Goal: Information Seeking & Learning: Learn about a topic

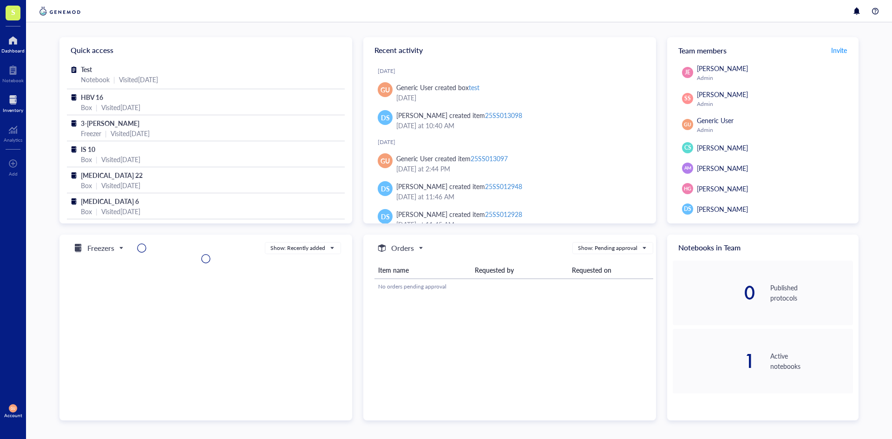
click at [12, 100] on div at bounding box center [13, 99] width 20 height 15
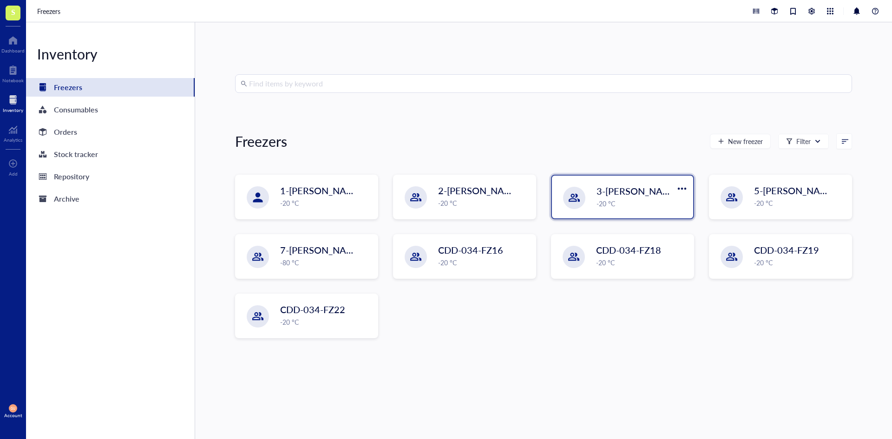
click at [617, 204] on div "-20 °C" at bounding box center [642, 203] width 91 height 10
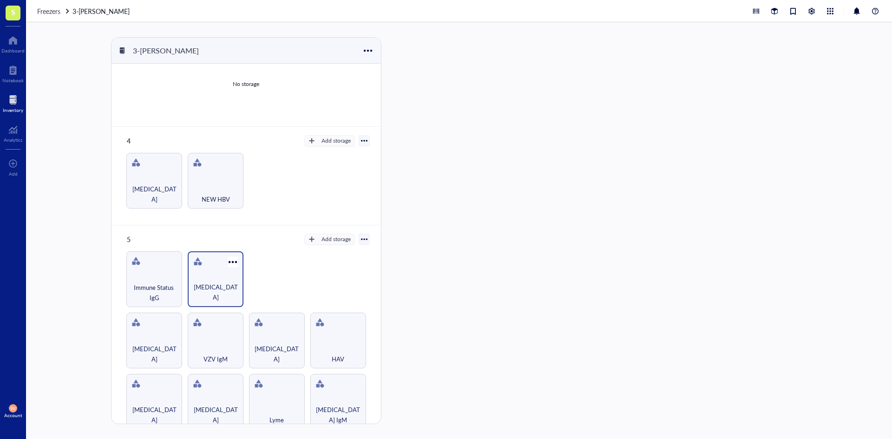
scroll to position [236, 0]
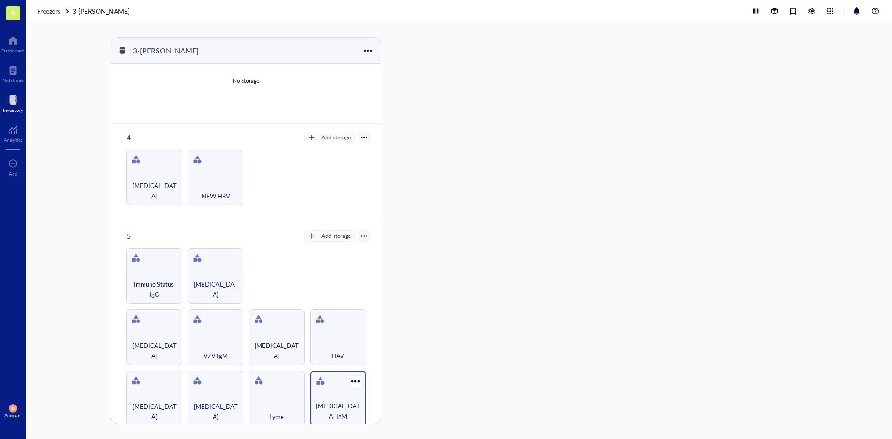
click at [318, 392] on div "[MEDICAL_DATA] IgM" at bounding box center [338, 399] width 56 height 56
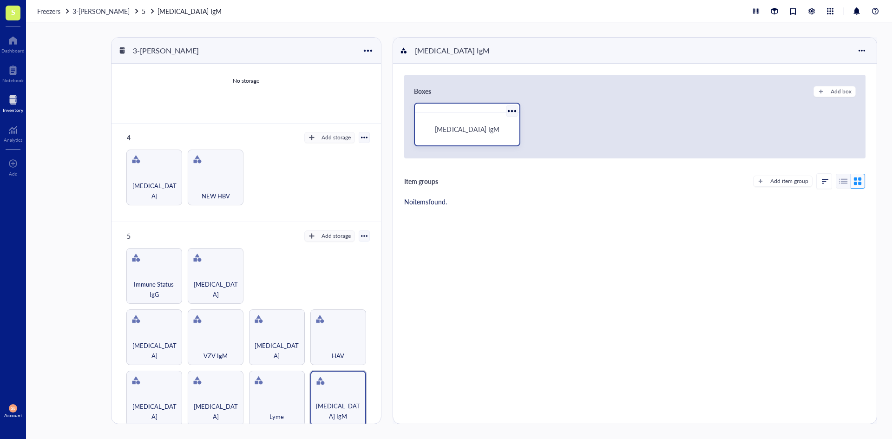
click at [489, 127] on div "[MEDICAL_DATA] IgM" at bounding box center [467, 129] width 83 height 8
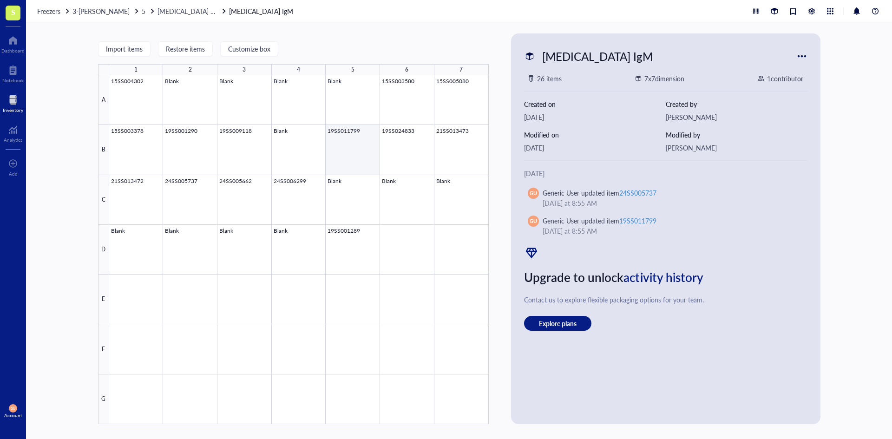
click at [351, 144] on div at bounding box center [299, 249] width 380 height 349
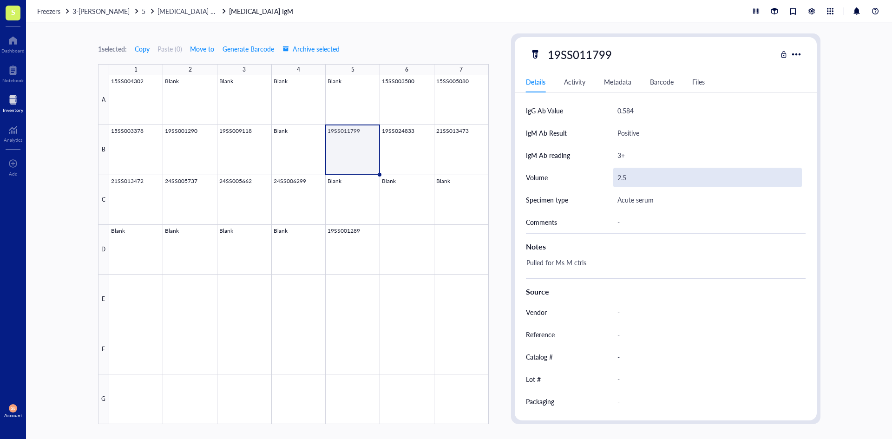
scroll to position [268, 0]
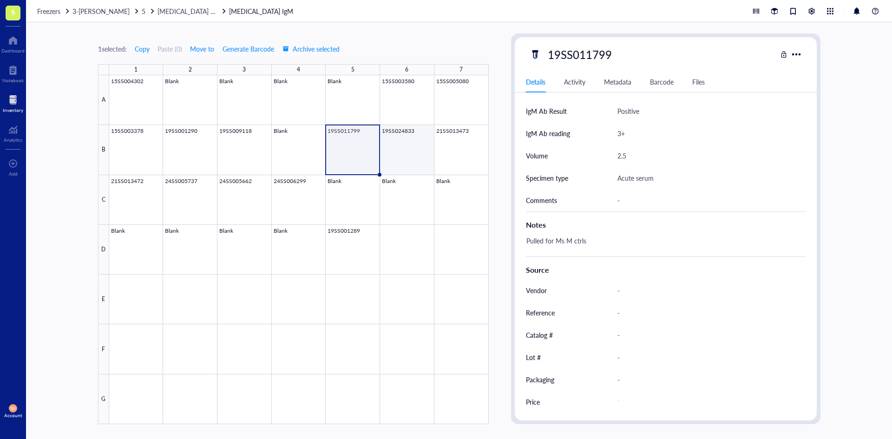
click at [404, 154] on div at bounding box center [299, 249] width 380 height 349
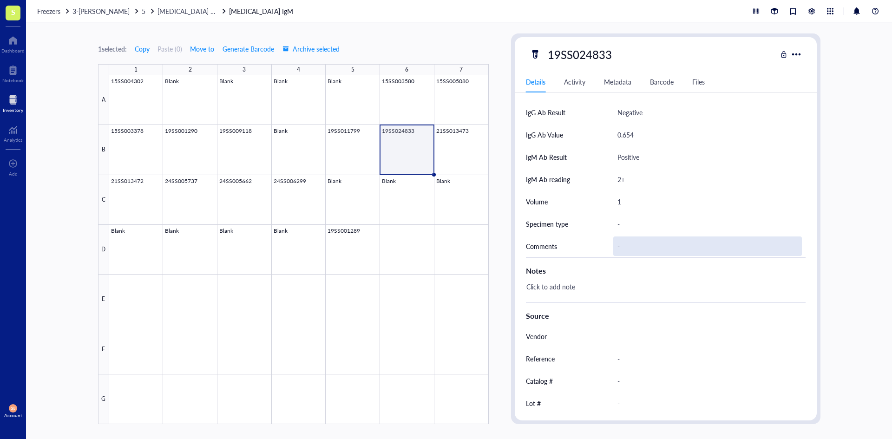
scroll to position [222, 0]
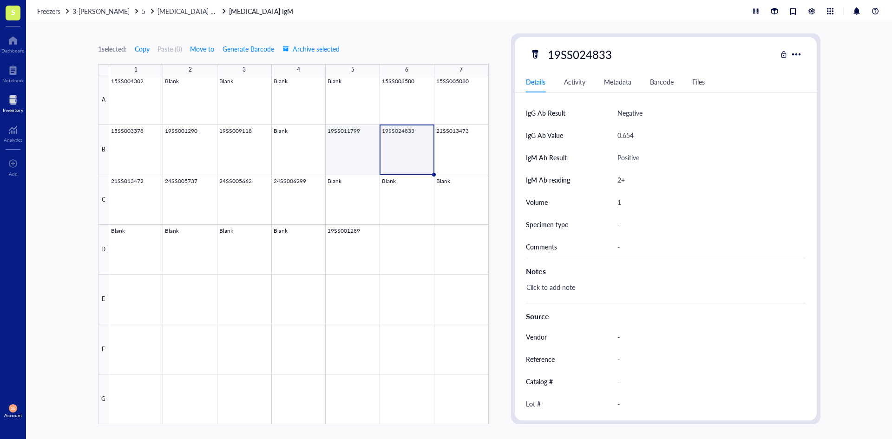
click at [363, 152] on div at bounding box center [299, 249] width 380 height 349
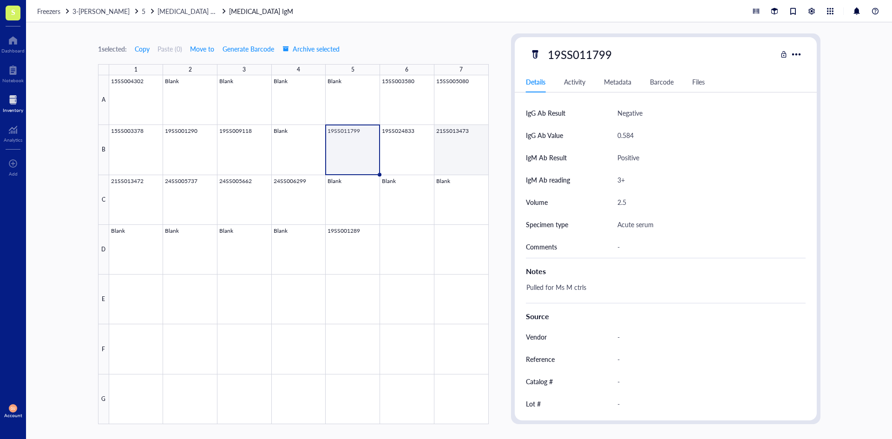
click at [457, 150] on div at bounding box center [299, 249] width 380 height 349
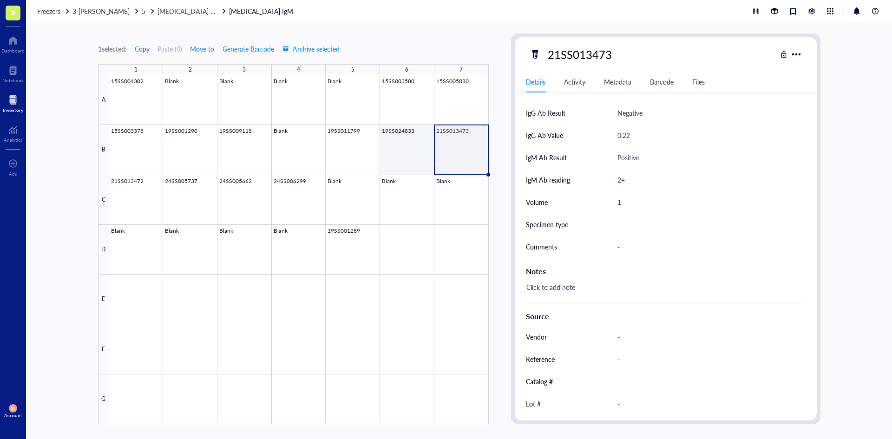
click at [417, 148] on div at bounding box center [299, 249] width 380 height 349
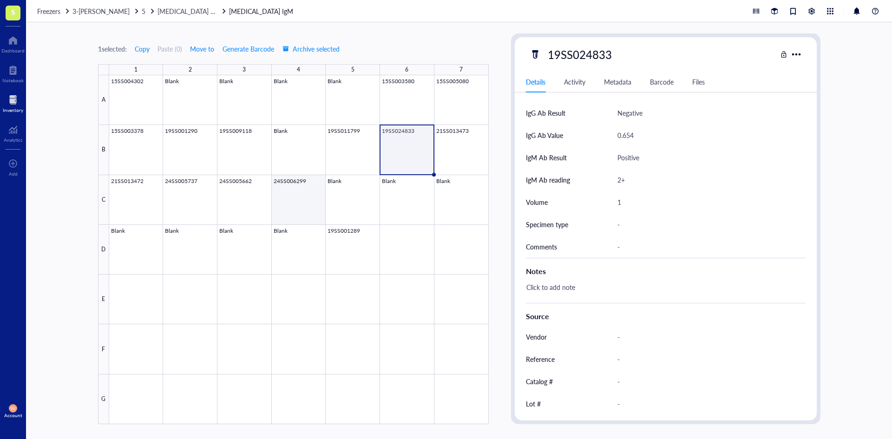
click at [300, 203] on div at bounding box center [299, 249] width 380 height 349
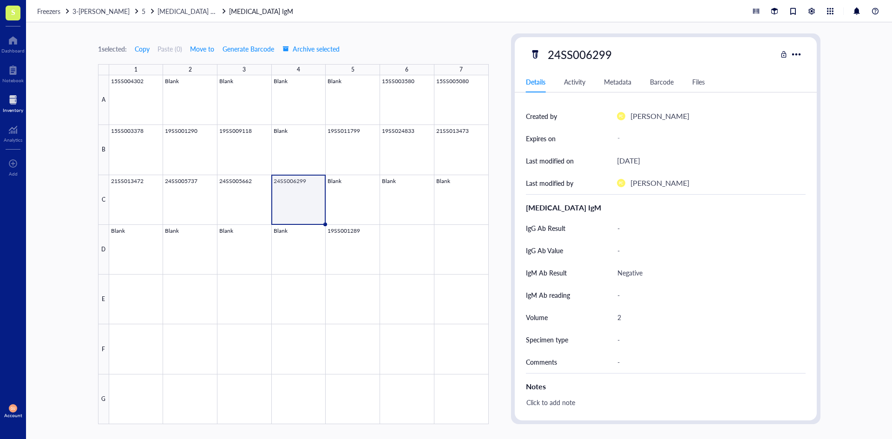
scroll to position [129, 0]
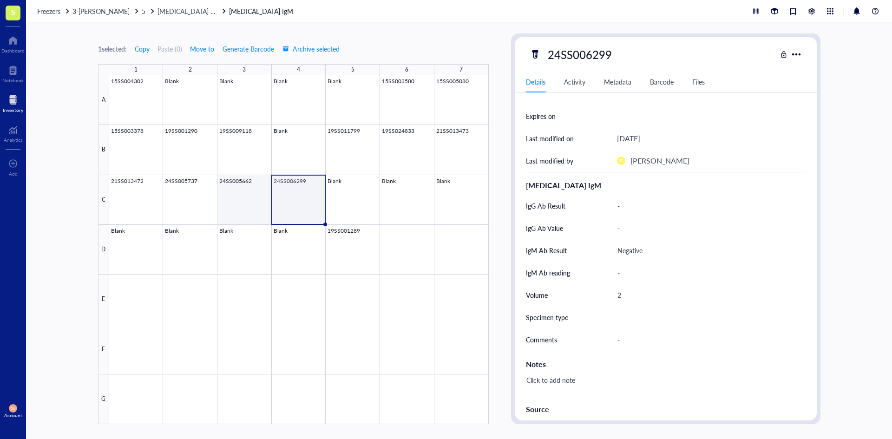
click at [246, 202] on div at bounding box center [299, 249] width 380 height 349
click at [325, 211] on div at bounding box center [299, 249] width 380 height 349
click at [248, 211] on div at bounding box center [299, 249] width 380 height 349
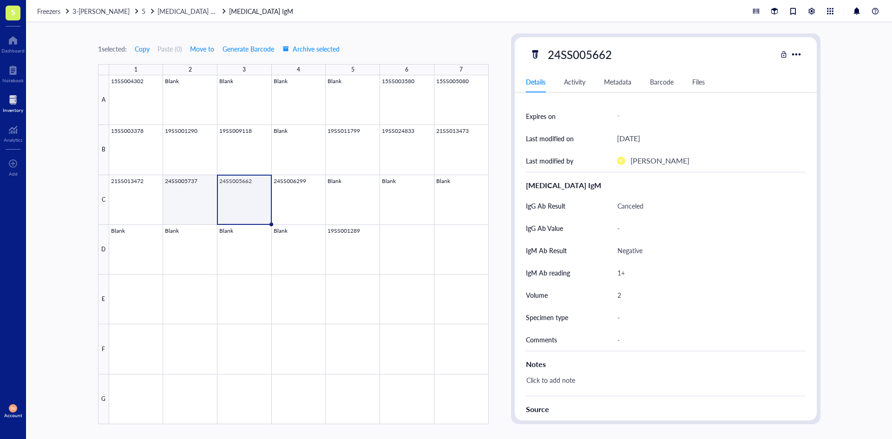
click at [200, 203] on div at bounding box center [299, 249] width 380 height 349
click at [263, 198] on div at bounding box center [299, 249] width 380 height 349
click at [188, 198] on div at bounding box center [299, 249] width 380 height 349
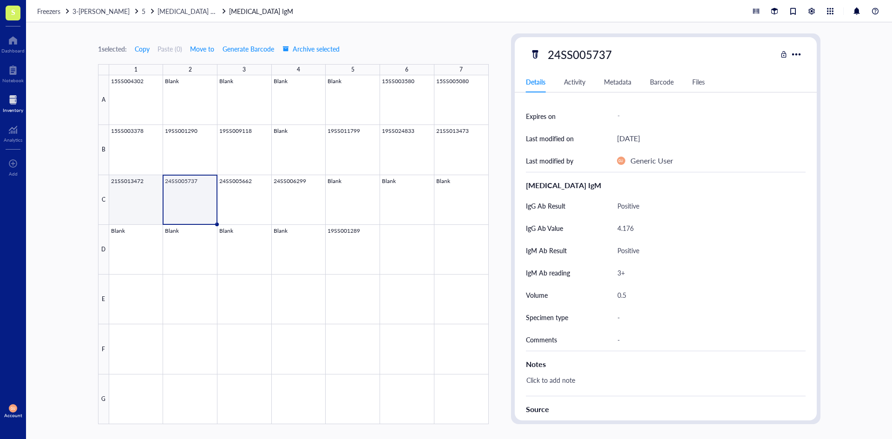
click at [119, 192] on div at bounding box center [299, 249] width 380 height 349
click at [178, 195] on div at bounding box center [299, 249] width 380 height 349
click at [129, 197] on div at bounding box center [299, 249] width 380 height 349
click at [180, 202] on div at bounding box center [299, 249] width 380 height 349
click at [454, 152] on div at bounding box center [299, 249] width 380 height 349
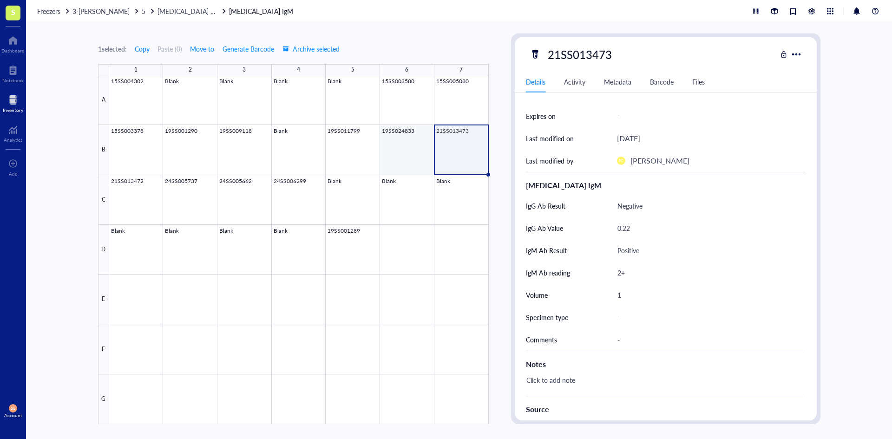
click at [416, 152] on div at bounding box center [299, 249] width 380 height 349
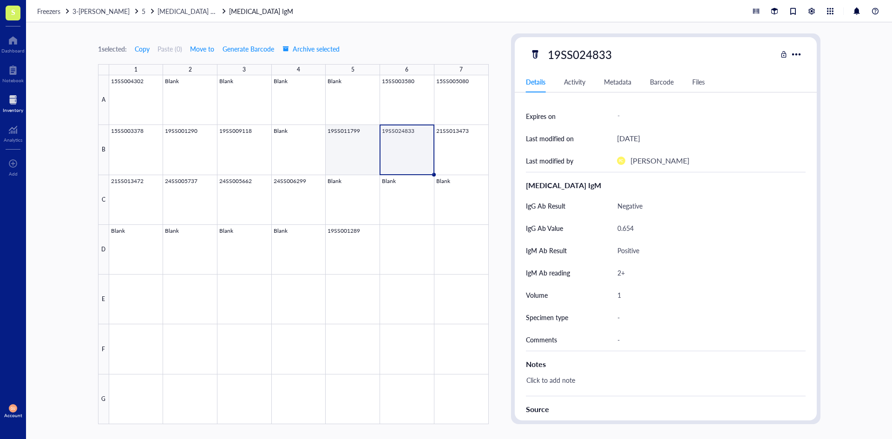
click at [359, 152] on div at bounding box center [299, 249] width 380 height 349
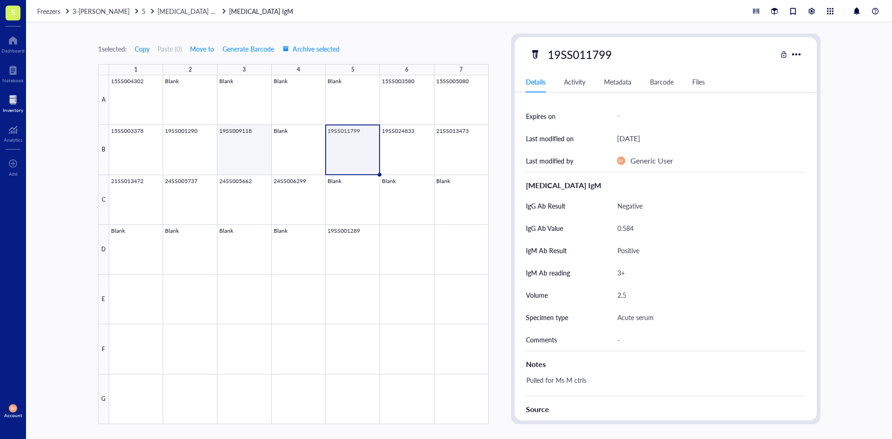
click at [253, 154] on div at bounding box center [299, 249] width 380 height 349
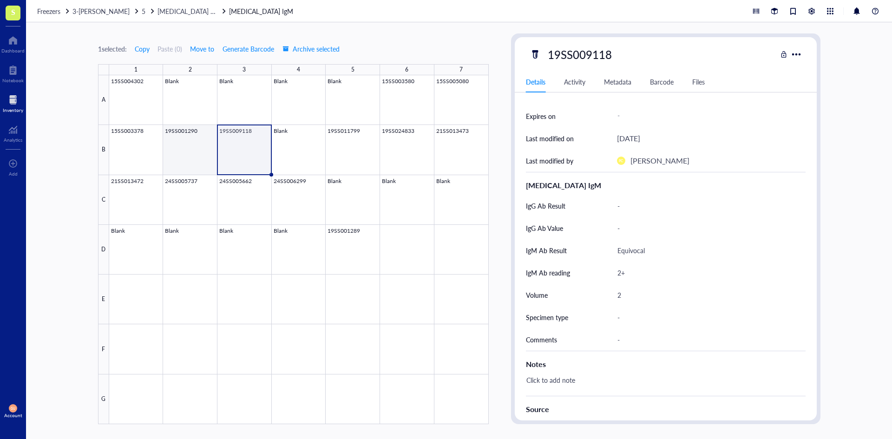
click at [191, 146] on div at bounding box center [299, 249] width 380 height 349
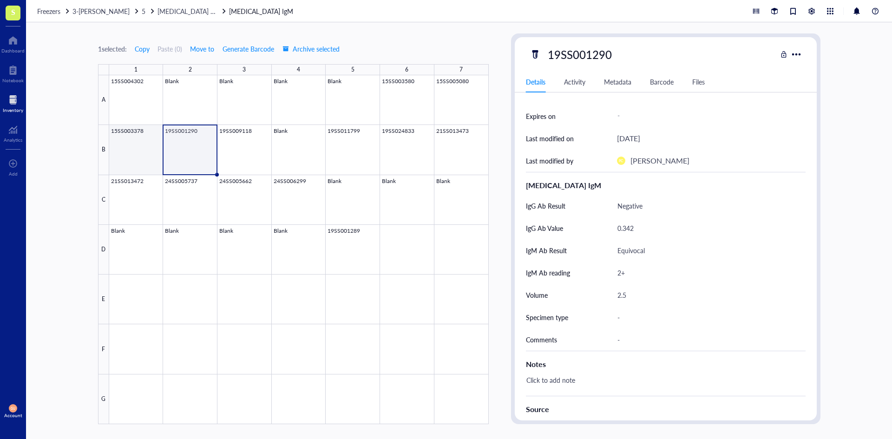
click at [153, 151] on div at bounding box center [299, 249] width 380 height 349
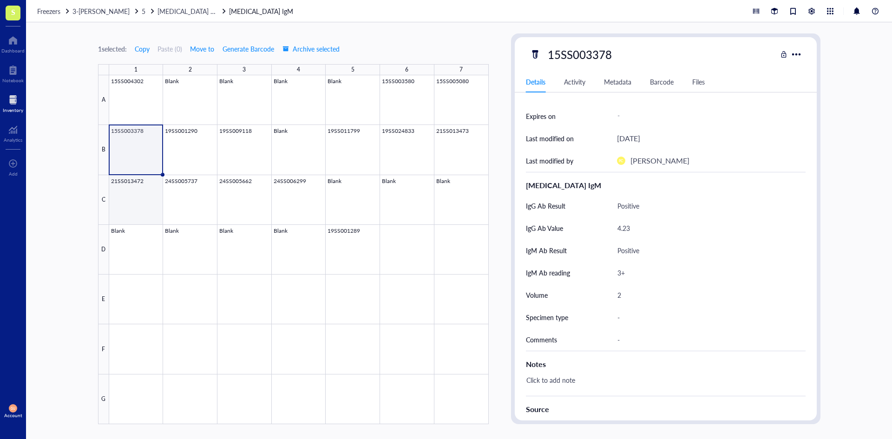
click at [158, 195] on div at bounding box center [299, 249] width 380 height 349
click at [151, 158] on div at bounding box center [299, 249] width 380 height 349
click at [185, 198] on div at bounding box center [299, 249] width 380 height 349
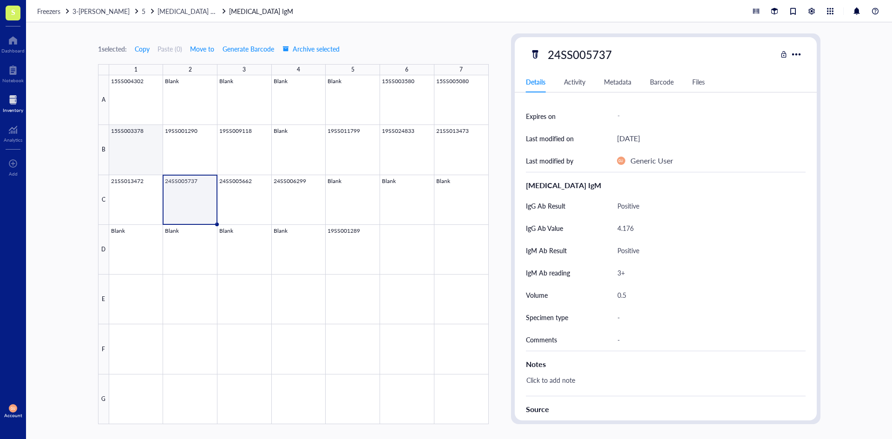
click at [138, 152] on div at bounding box center [299, 249] width 380 height 349
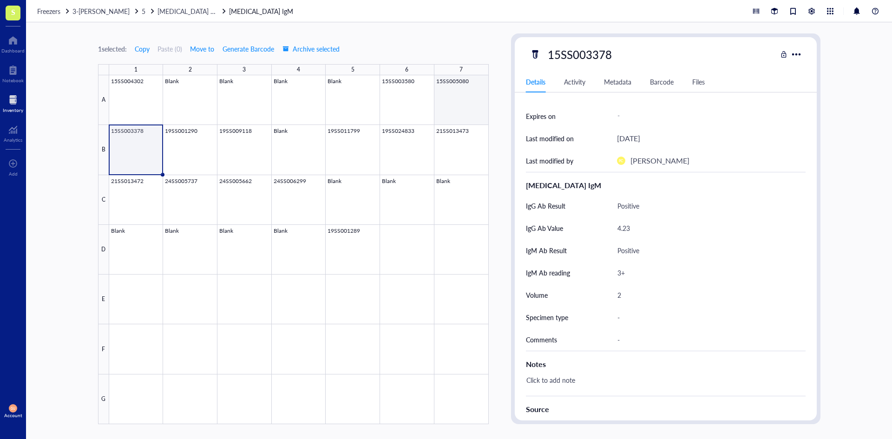
click at [460, 96] on div at bounding box center [299, 249] width 380 height 349
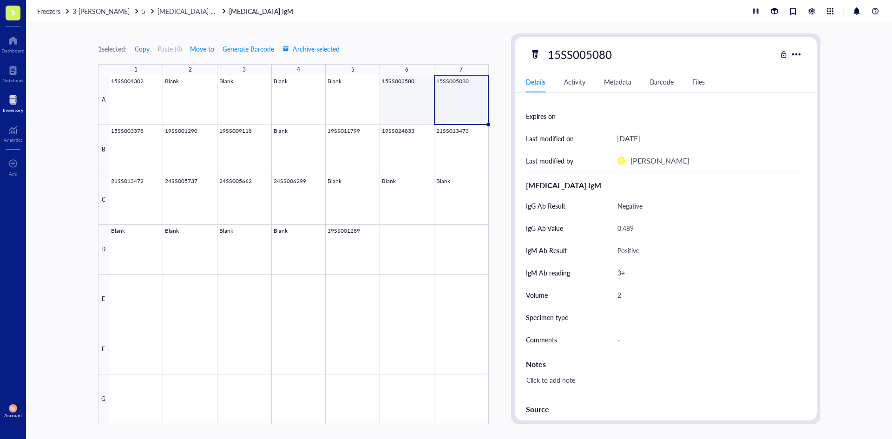
click at [397, 103] on div at bounding box center [299, 249] width 380 height 349
click at [463, 97] on div at bounding box center [299, 249] width 380 height 349
click at [397, 105] on div at bounding box center [299, 249] width 380 height 349
click at [469, 105] on div at bounding box center [299, 249] width 380 height 349
click at [402, 113] on div at bounding box center [299, 249] width 380 height 349
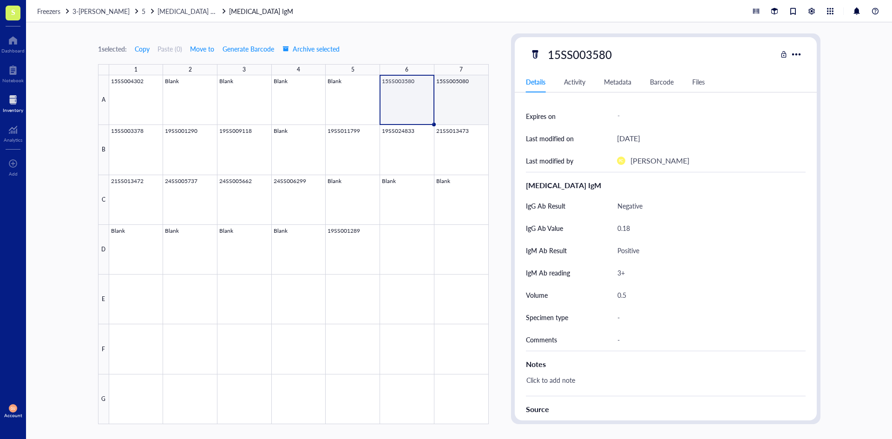
click at [464, 110] on div at bounding box center [299, 249] width 380 height 349
click at [415, 108] on div at bounding box center [299, 249] width 380 height 349
click at [462, 107] on div at bounding box center [299, 249] width 380 height 349
click at [413, 103] on div at bounding box center [299, 249] width 380 height 349
click at [469, 100] on div at bounding box center [299, 249] width 380 height 349
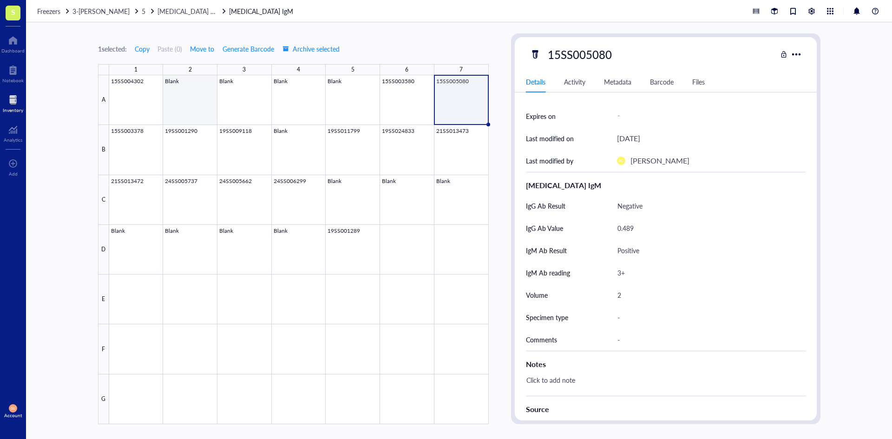
click at [147, 104] on div at bounding box center [299, 249] width 380 height 349
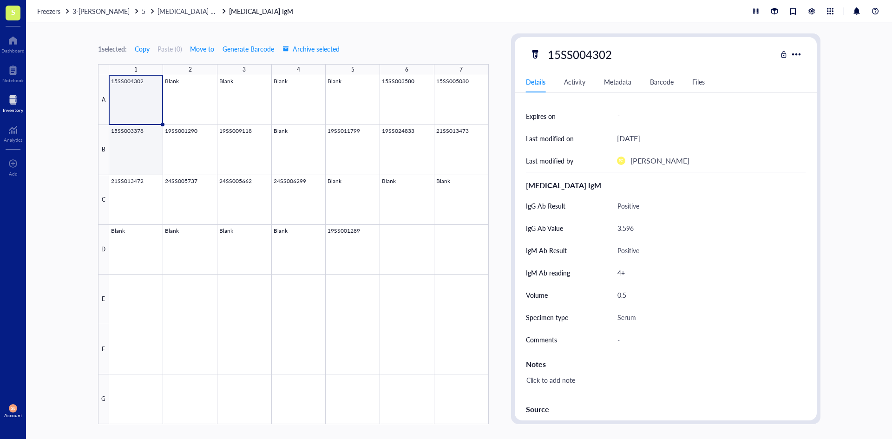
click at [131, 148] on div at bounding box center [299, 249] width 380 height 349
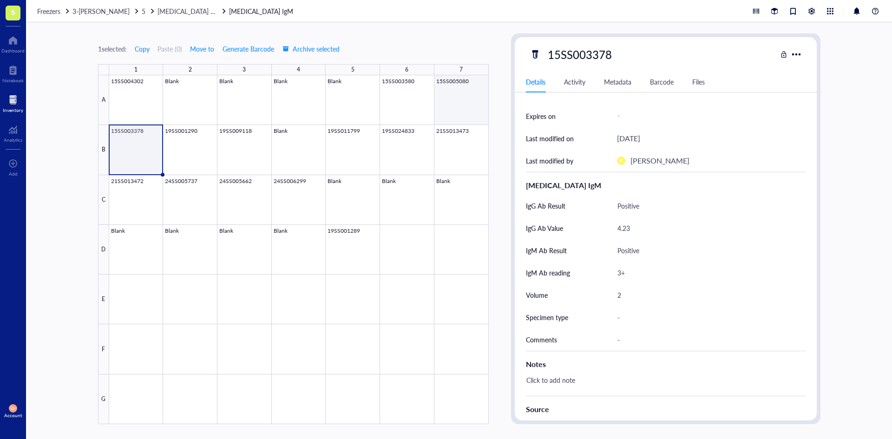
click at [455, 89] on div at bounding box center [299, 249] width 380 height 349
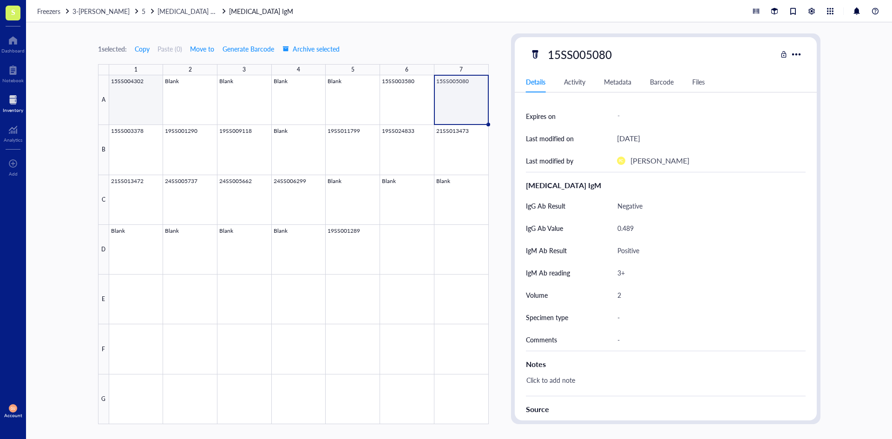
click at [133, 107] on div at bounding box center [299, 249] width 380 height 349
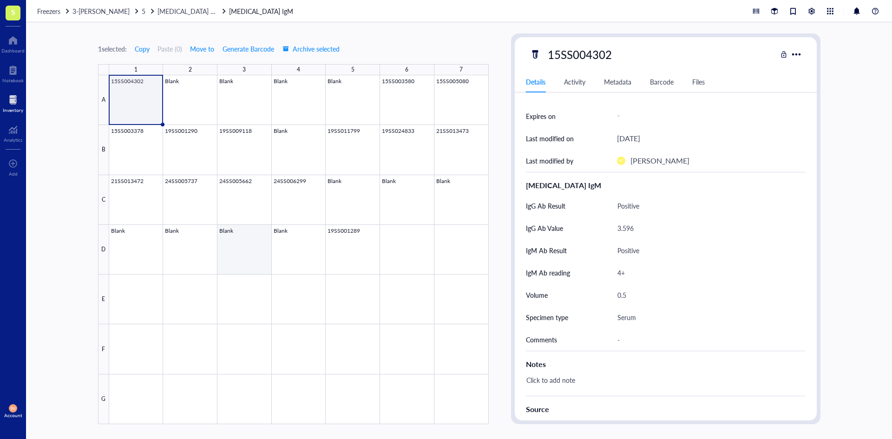
click at [200, 256] on div at bounding box center [299, 249] width 380 height 349
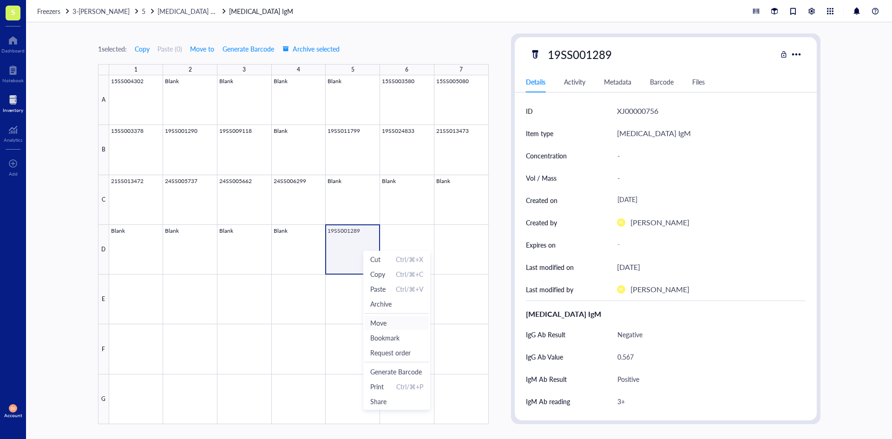
click at [395, 327] on span "Move" at bounding box center [396, 323] width 53 height 10
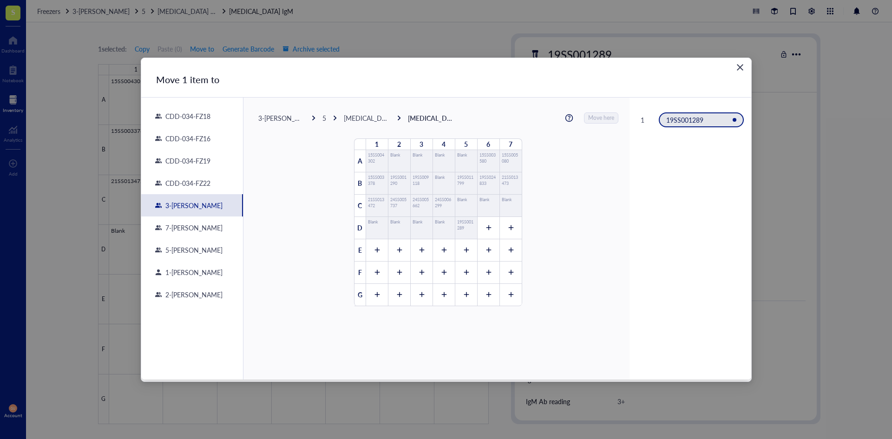
click at [734, 68] on div "Close" at bounding box center [740, 67] width 15 height 15
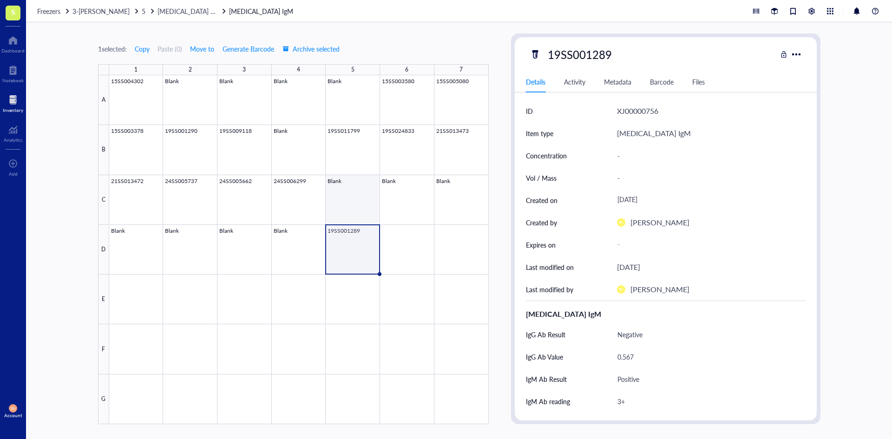
click at [348, 197] on div at bounding box center [299, 249] width 380 height 349
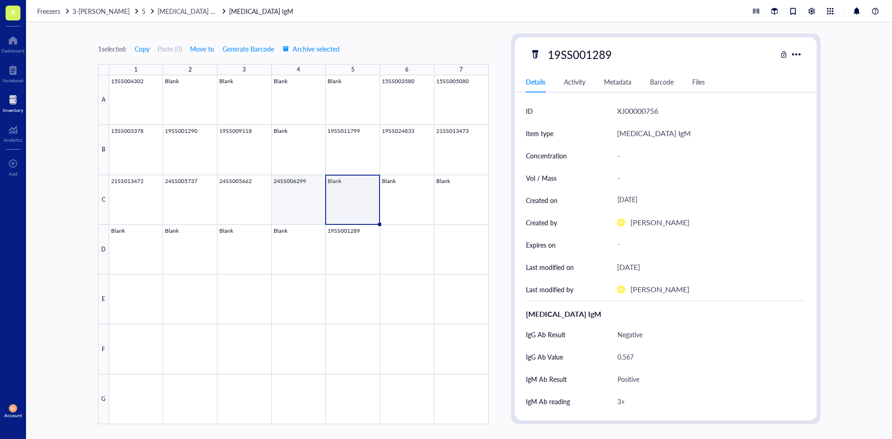
click at [310, 204] on div at bounding box center [299, 249] width 380 height 349
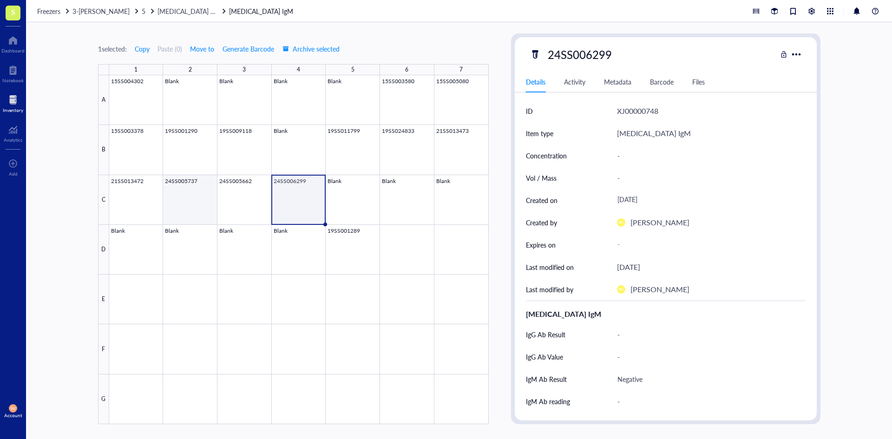
click at [205, 187] on div at bounding box center [299, 249] width 380 height 349
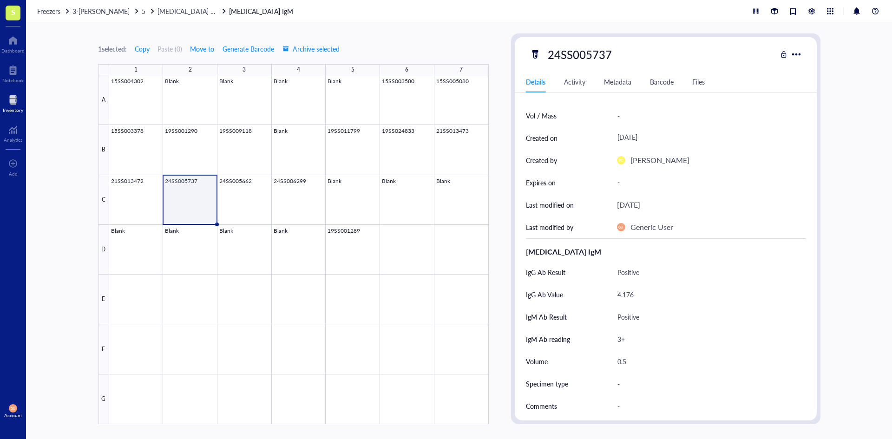
scroll to position [93, 0]
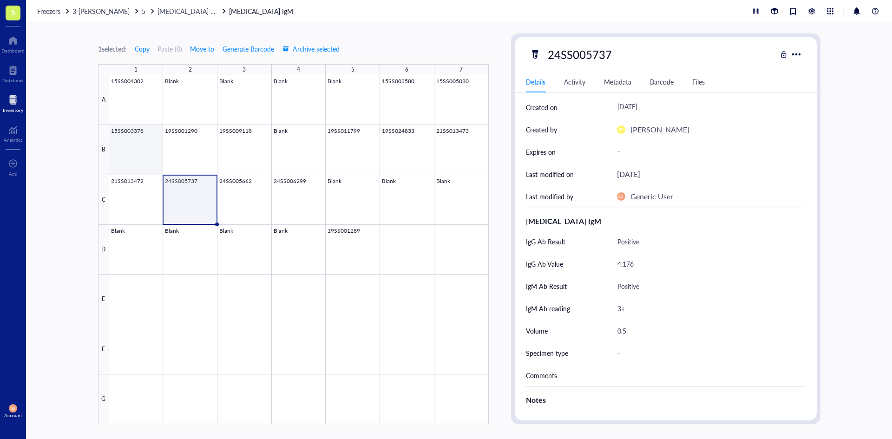
click at [125, 147] on div at bounding box center [299, 249] width 380 height 349
